Goal: Task Accomplishment & Management: Manage account settings

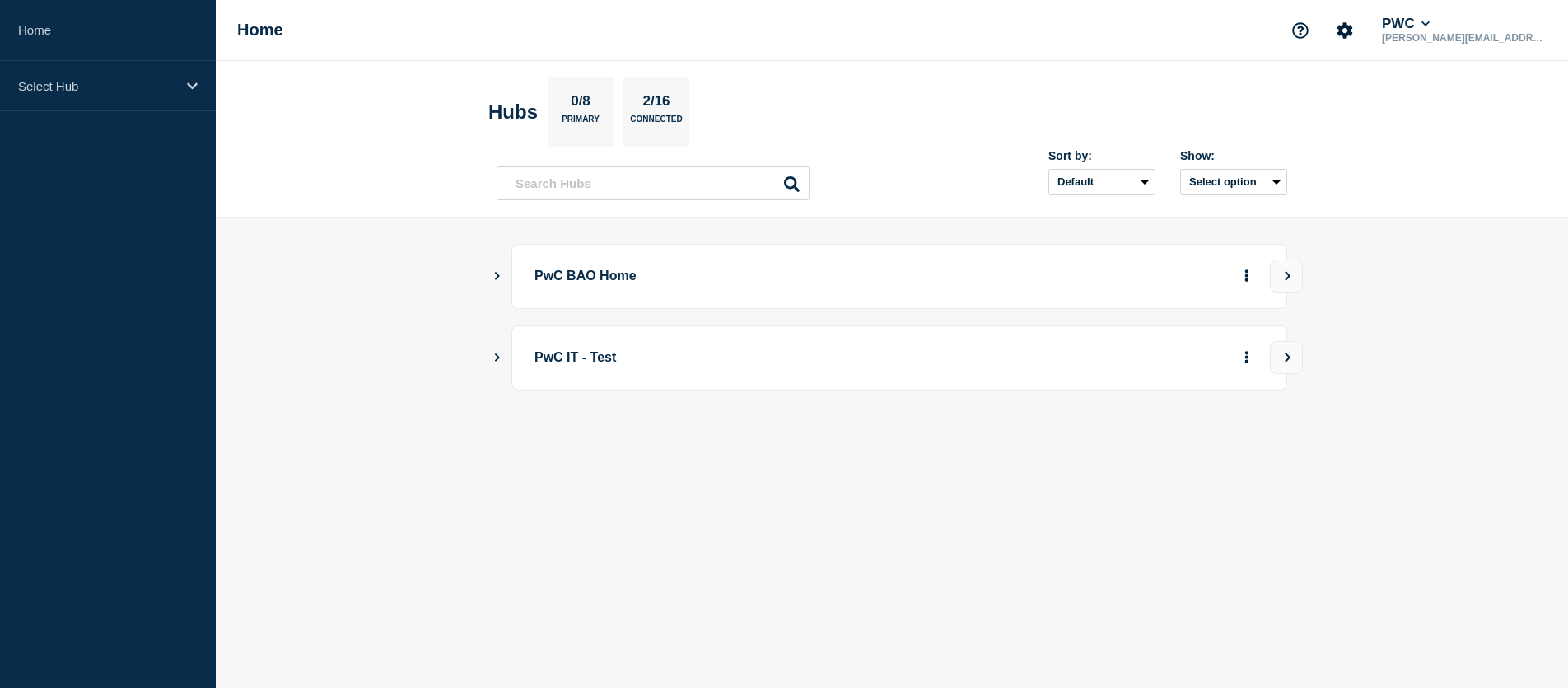
click at [570, 279] on p "PwC BAO Home" at bounding box center [762, 277] width 455 height 31
click at [499, 273] on icon "Show Connected Hubs" at bounding box center [496, 275] width 10 height 8
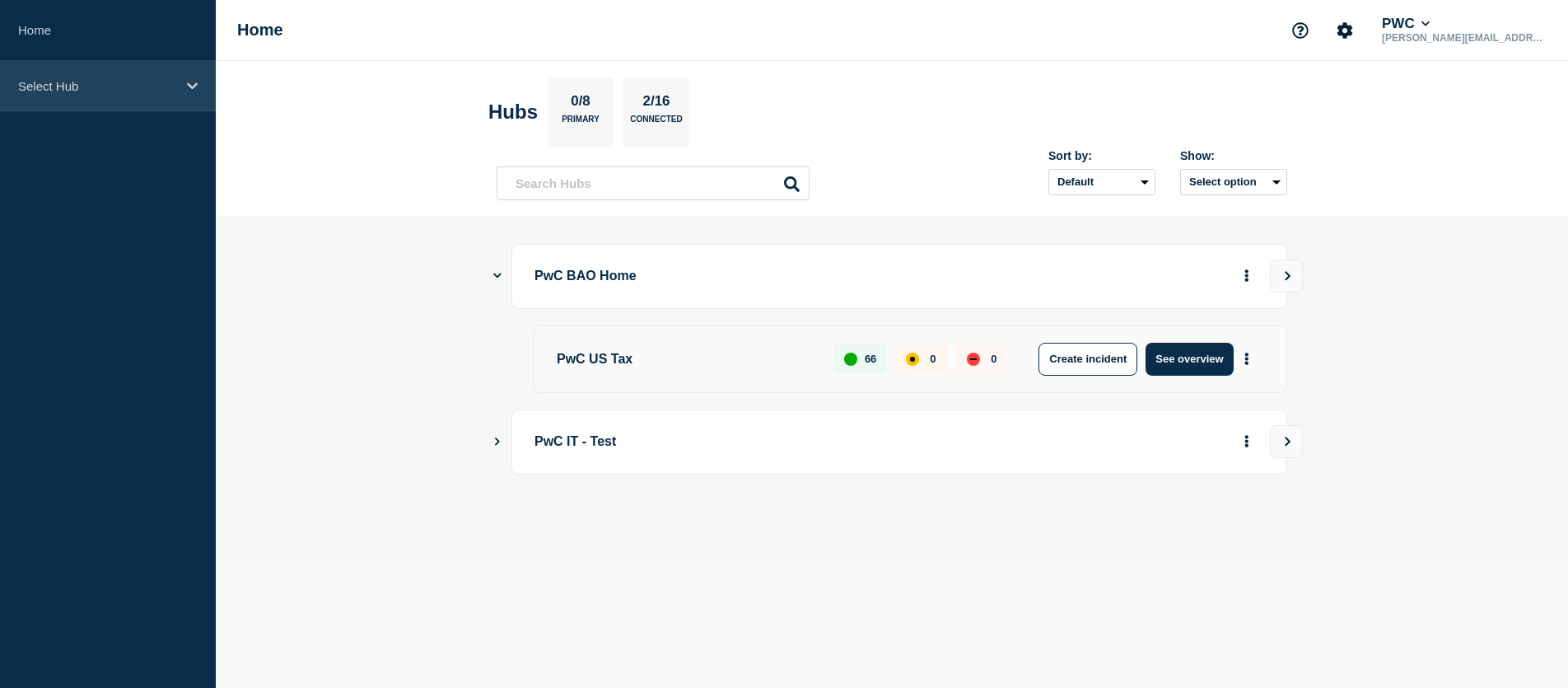
click at [192, 85] on icon at bounding box center [192, 85] width 10 height 12
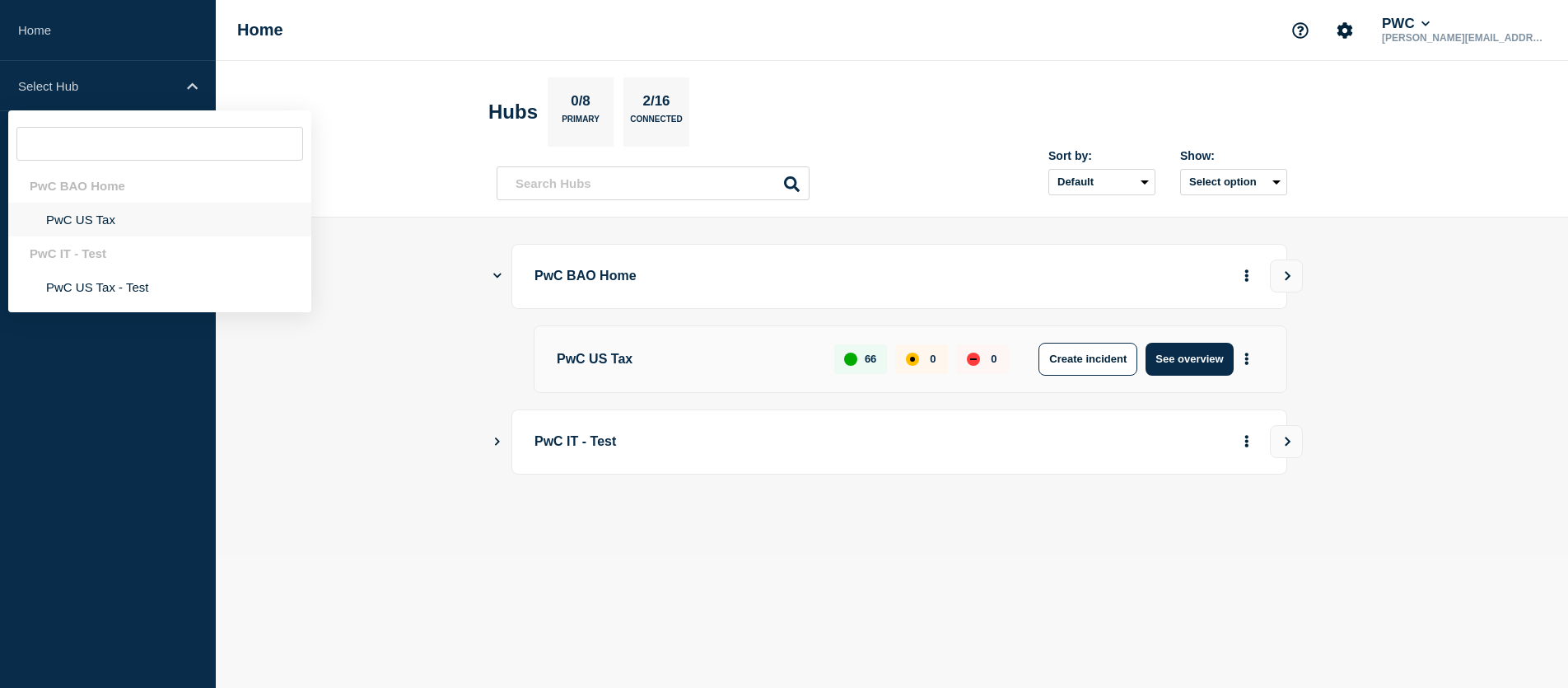
click at [74, 216] on li "PwC US Tax" at bounding box center [160, 219] width 303 height 34
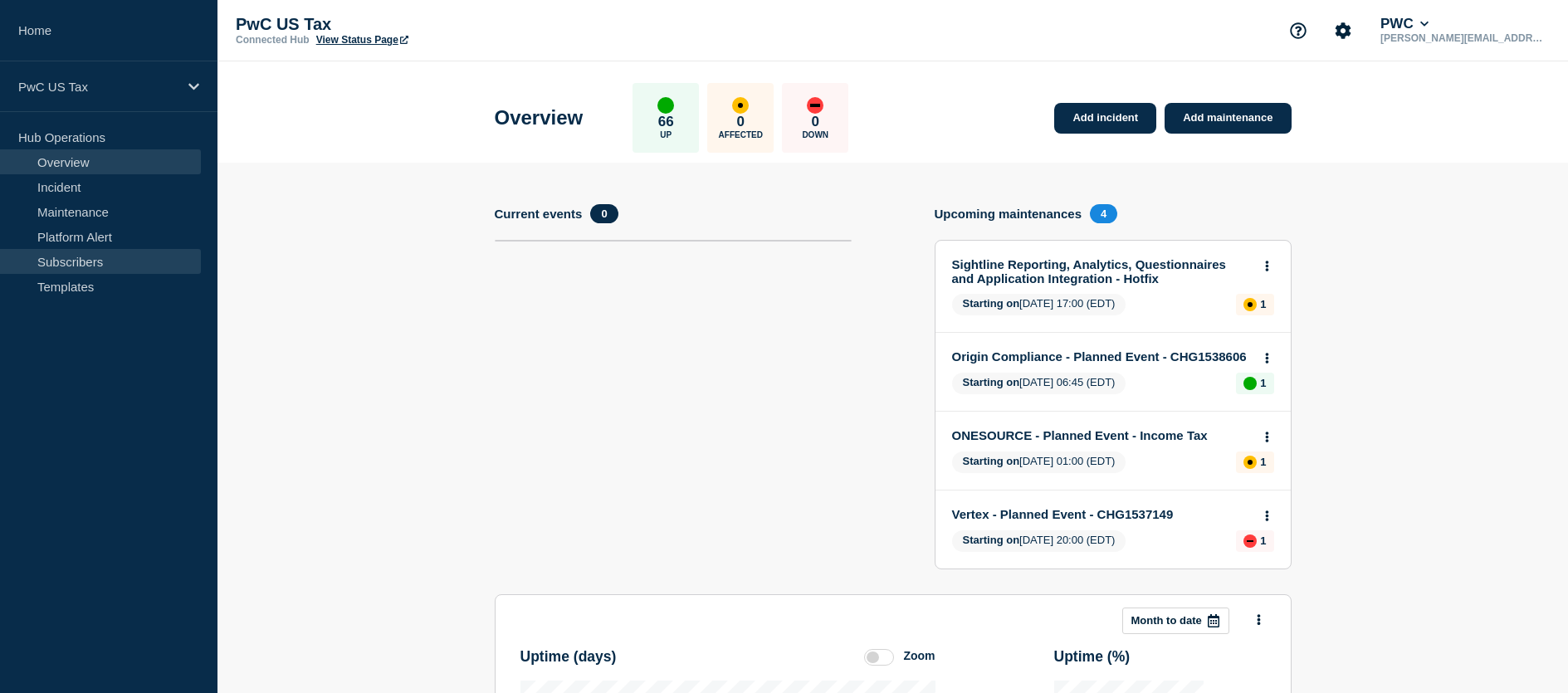
click at [62, 260] on link "Subscribers" at bounding box center [100, 262] width 201 height 25
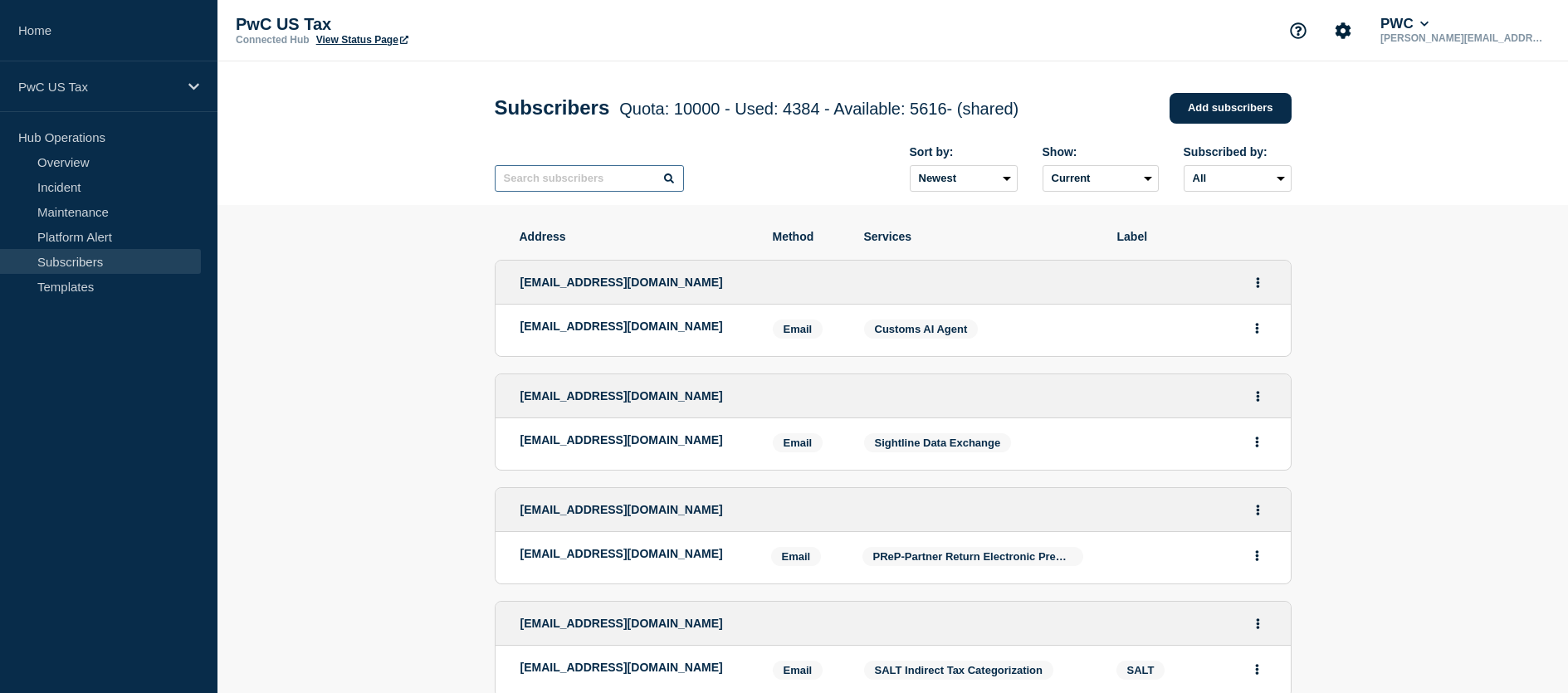
click at [582, 182] on input "text" at bounding box center [589, 178] width 190 height 26
type input "T"
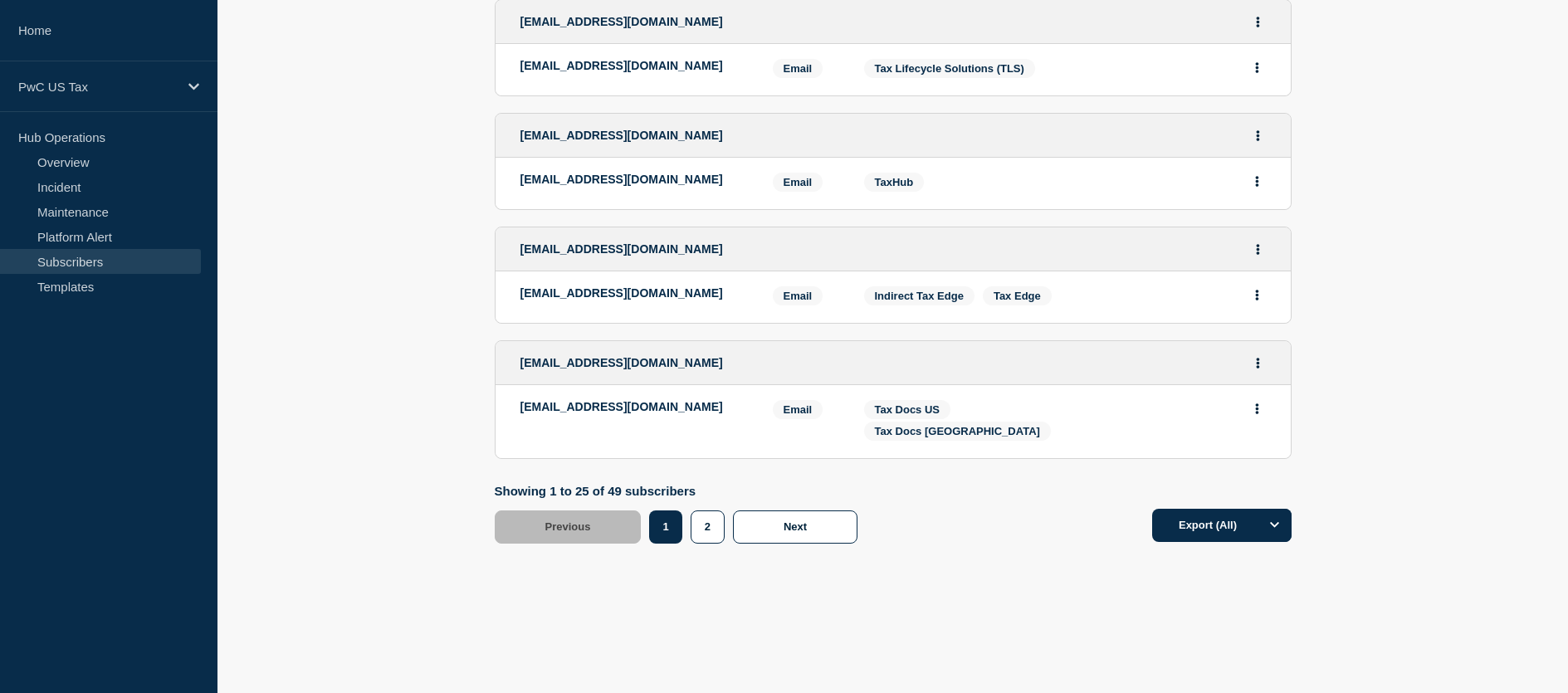
scroll to position [2770, 0]
type input "tls"
click at [705, 530] on button "2" at bounding box center [708, 527] width 34 height 33
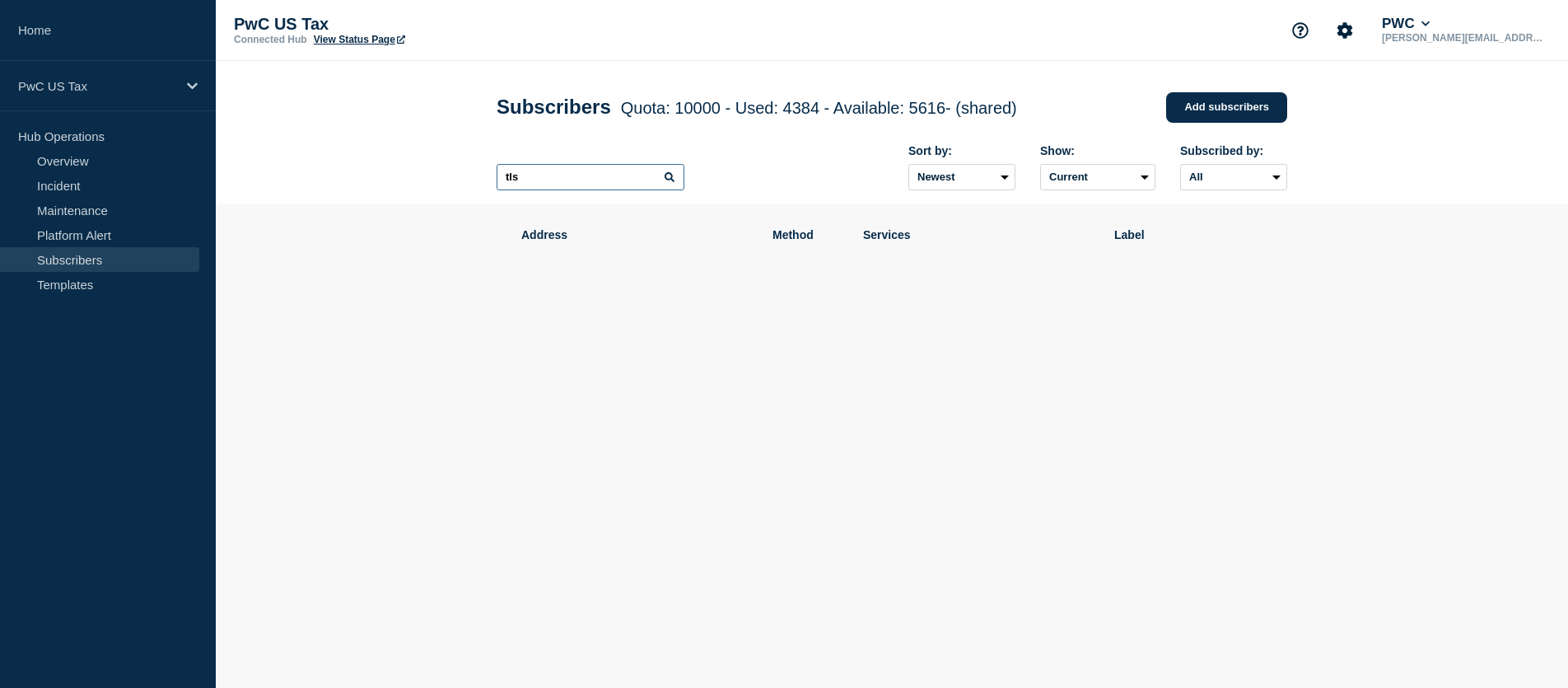
click at [552, 186] on input "tls" at bounding box center [590, 177] width 188 height 26
click at [673, 180] on icon at bounding box center [670, 177] width 10 height 10
click at [673, 180] on icon at bounding box center [670, 177] width 10 height 10
click at [78, 259] on link "Subscribers" at bounding box center [99, 260] width 200 height 24
